Goal: Task Accomplishment & Management: Manage account settings

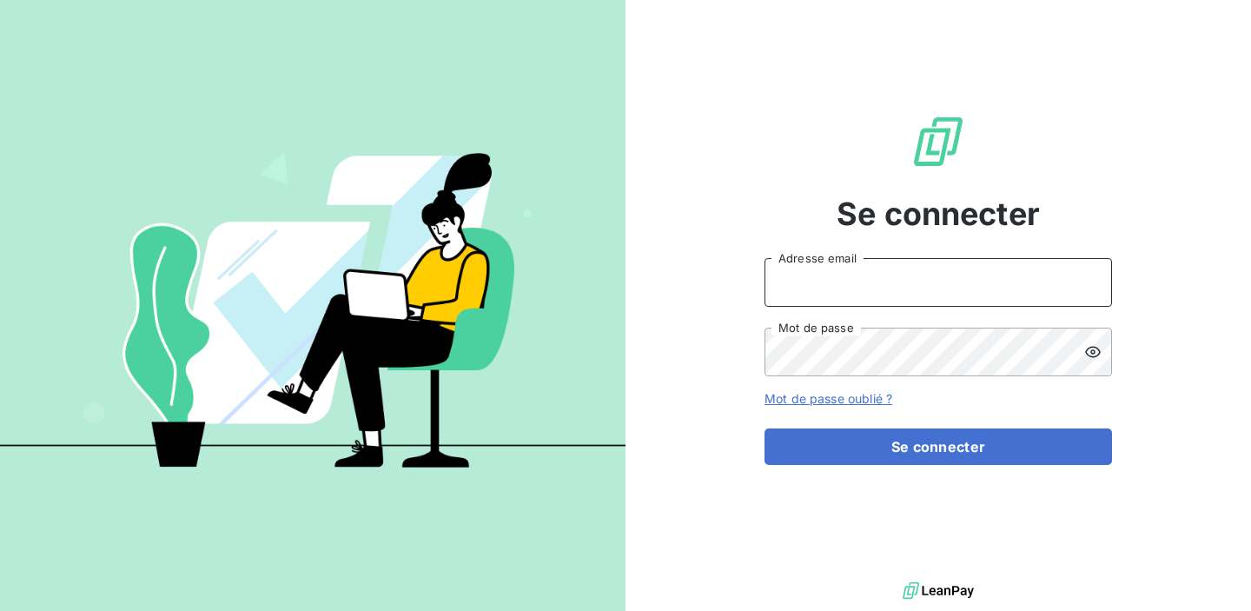
type input "[EMAIL_ADDRESS][DOMAIN_NAME]"
click at [802, 415] on form "[EMAIL_ADDRESS][DOMAIN_NAME] Adresse email Mot de passe Mot de passe oublié ? S…" at bounding box center [939, 361] width 348 height 207
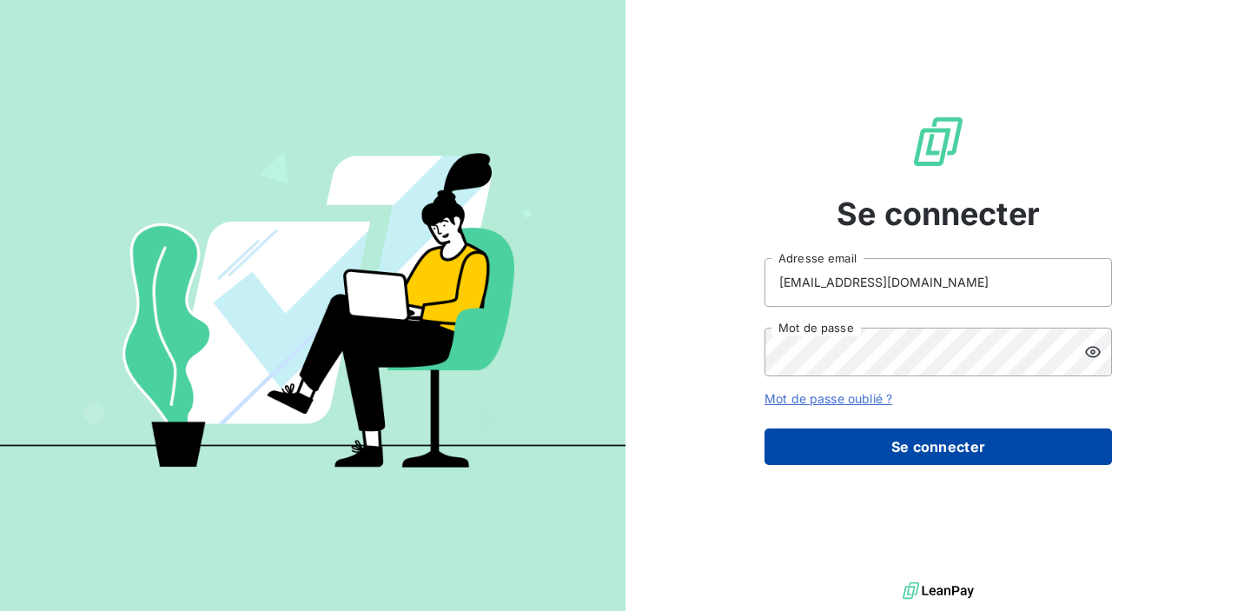
click at [799, 463] on button "Se connecter" at bounding box center [939, 446] width 348 height 36
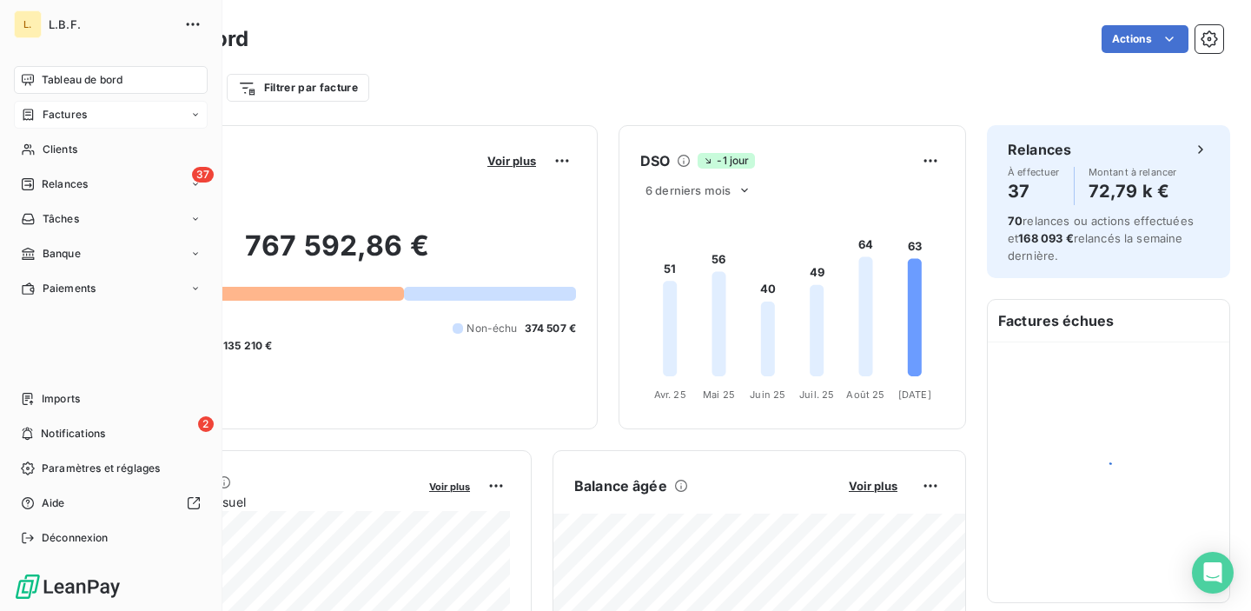
click at [24, 114] on icon at bounding box center [28, 115] width 15 height 14
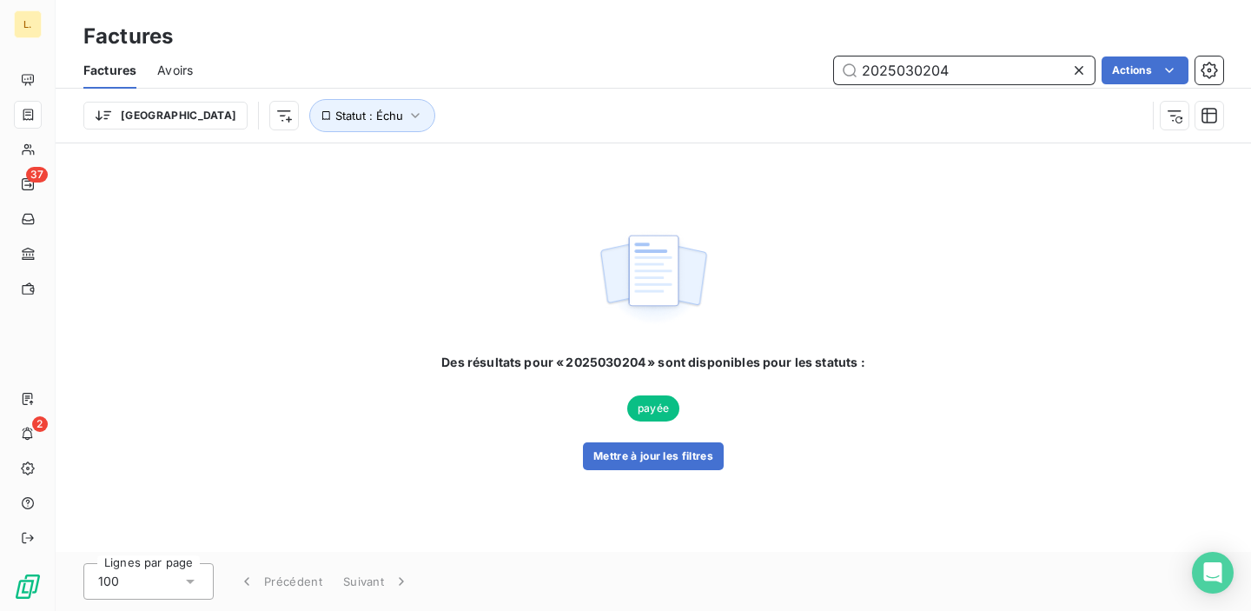
click at [910, 70] on input "2025030204" at bounding box center [964, 70] width 261 height 28
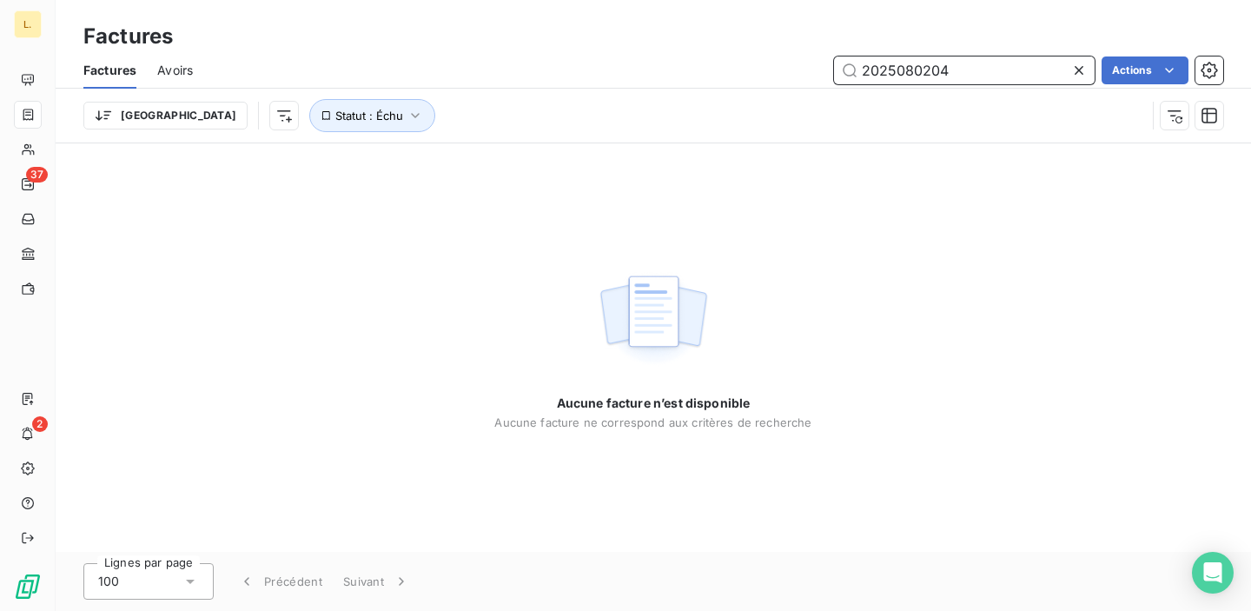
click at [964, 67] on input "2025080204" at bounding box center [964, 70] width 261 height 28
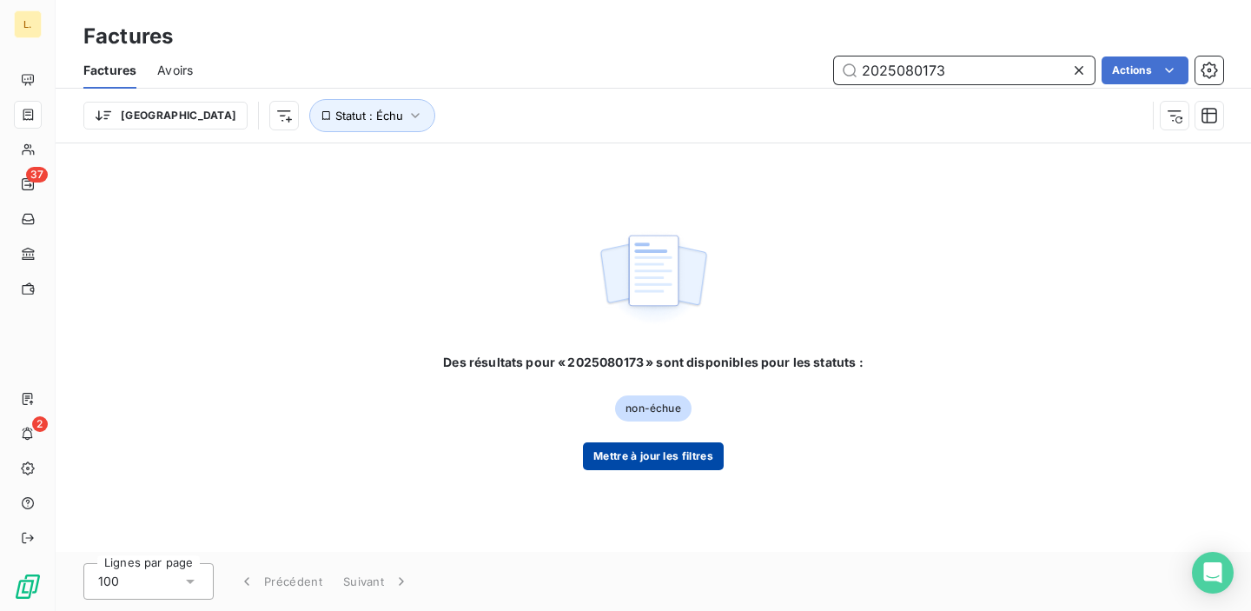
type input "2025080173"
click at [668, 463] on button "Mettre à jour les filtres" at bounding box center [653, 456] width 141 height 28
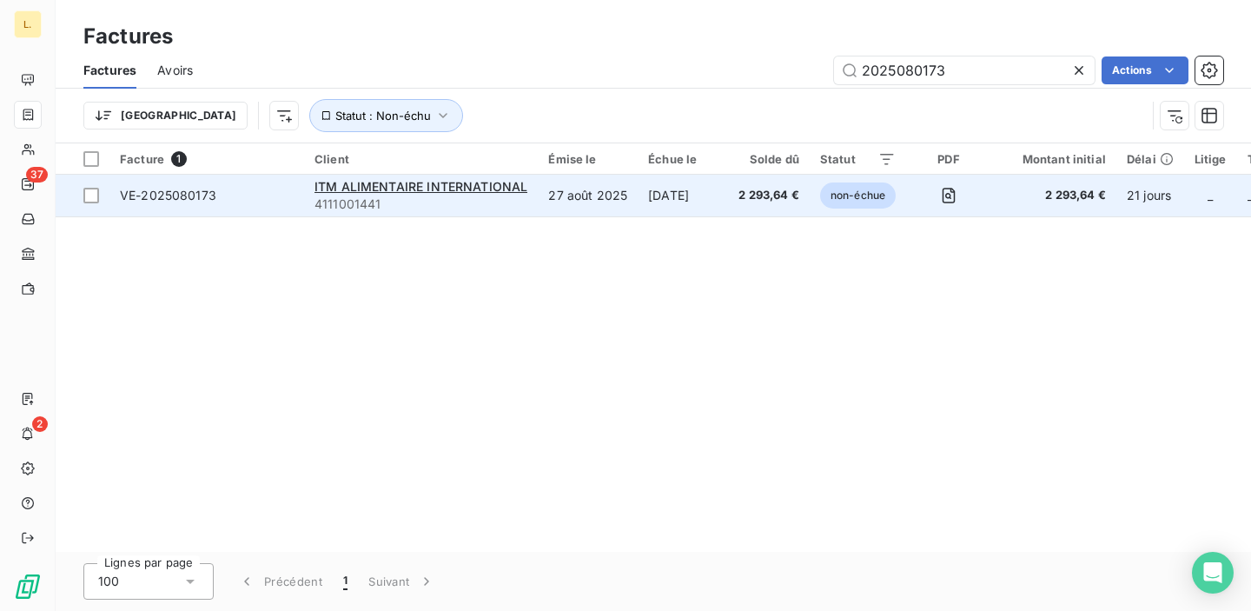
click at [629, 201] on td "27 août 2025" at bounding box center [588, 196] width 100 height 42
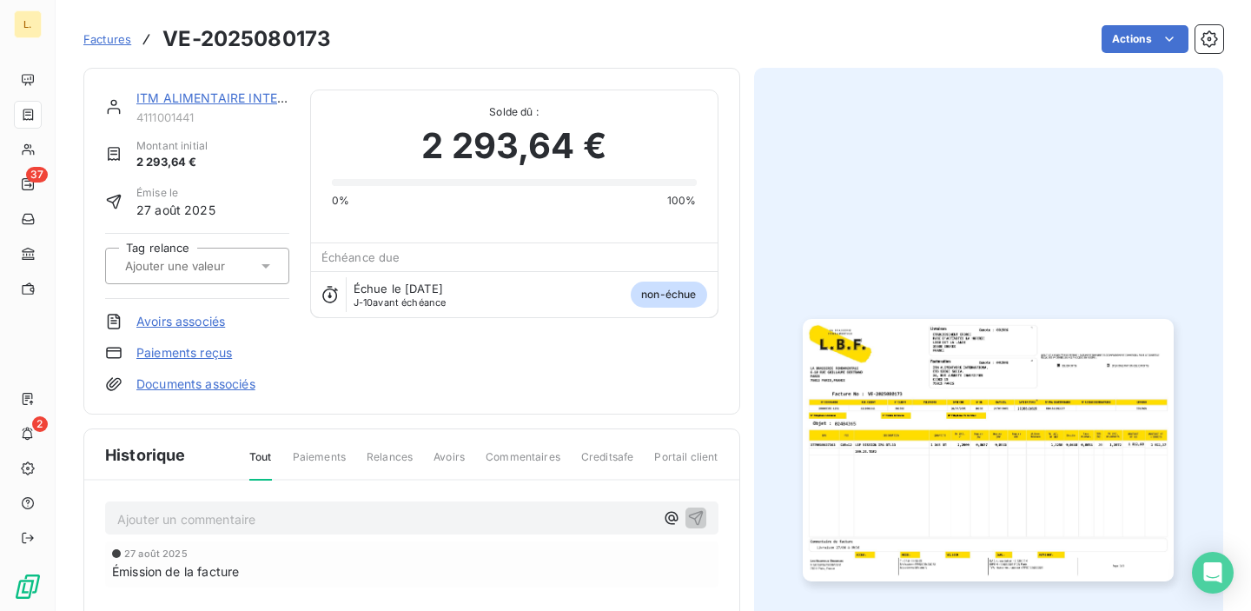
click at [219, 350] on link "Paiements reçus" at bounding box center [184, 352] width 96 height 17
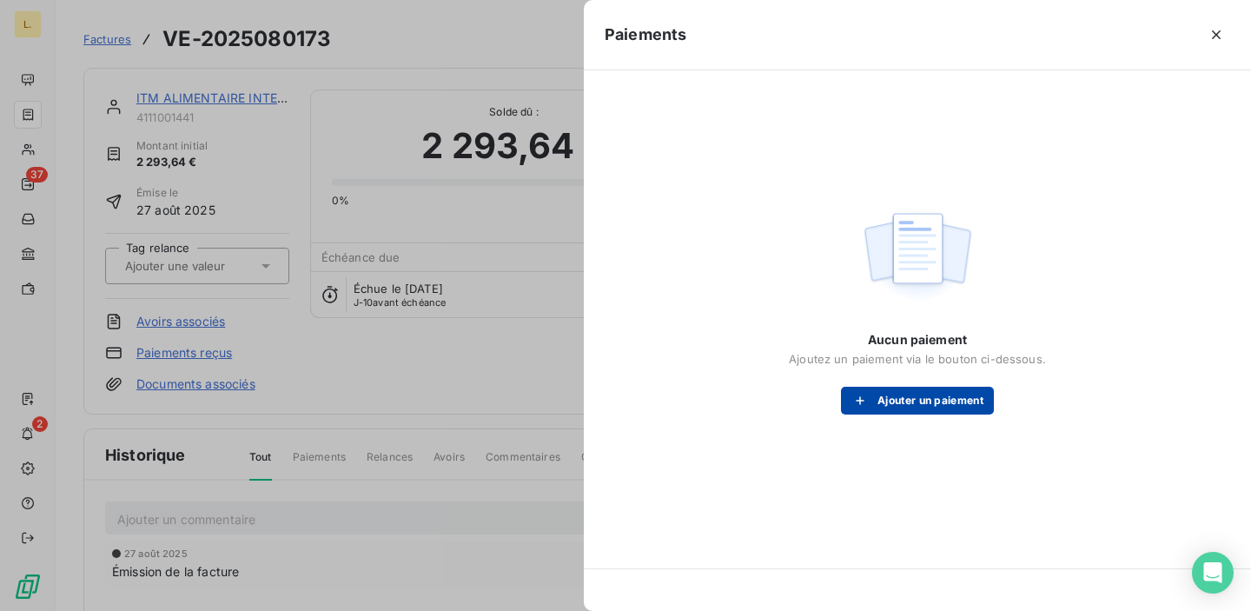
click at [944, 404] on button "Ajouter un paiement" at bounding box center [917, 401] width 153 height 28
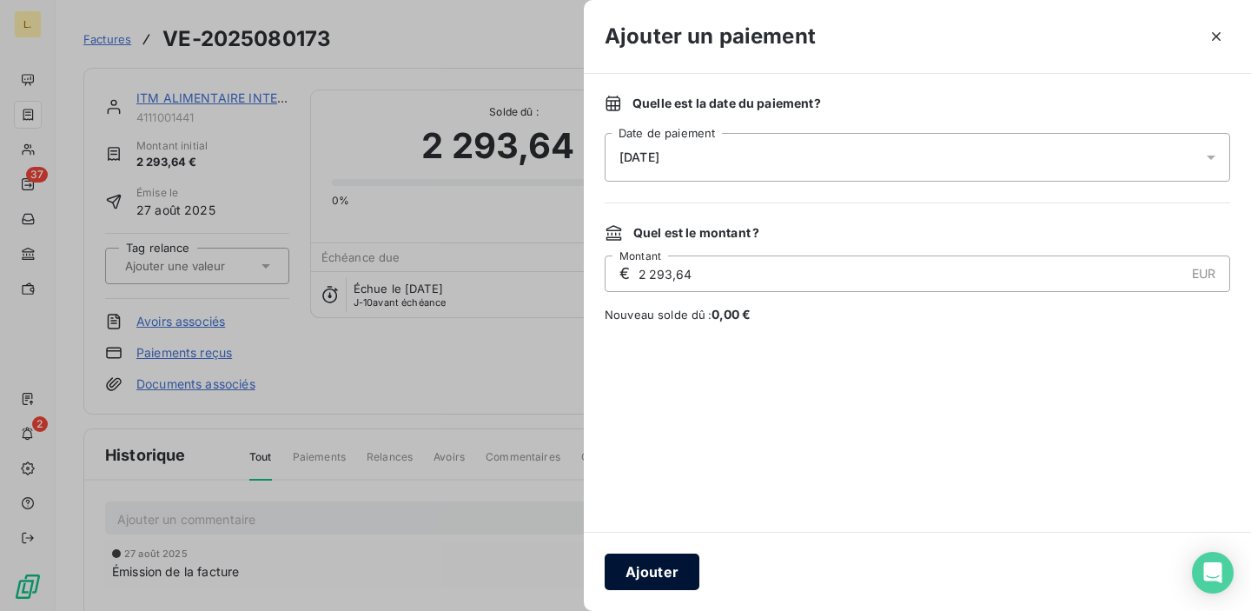
click at [680, 573] on button "Ajouter" at bounding box center [652, 571] width 95 height 36
